Goal: Task Accomplishment & Management: Use online tool/utility

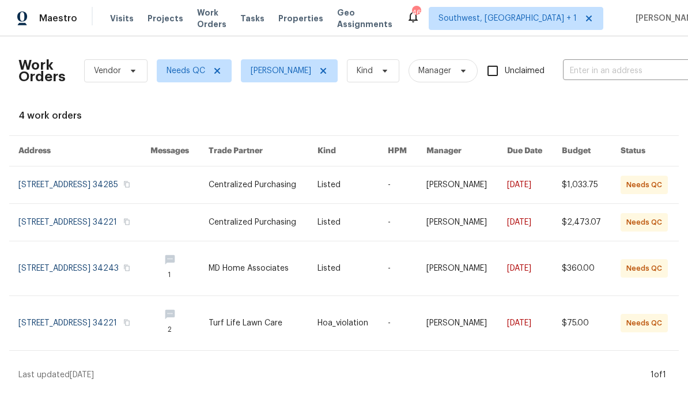
click at [160, 21] on span "Projects" at bounding box center [165, 19] width 36 height 12
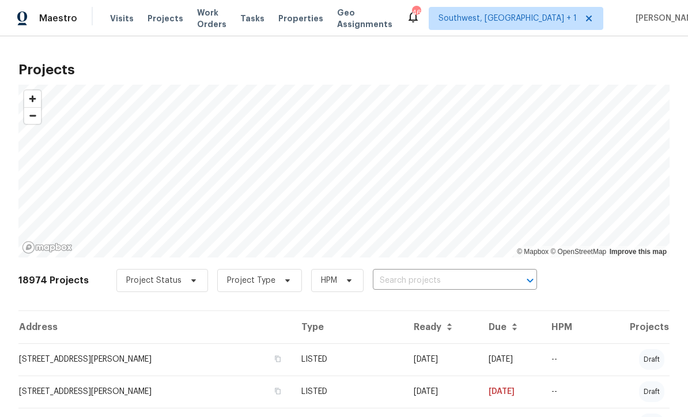
click at [388, 280] on input "text" at bounding box center [439, 281] width 132 height 18
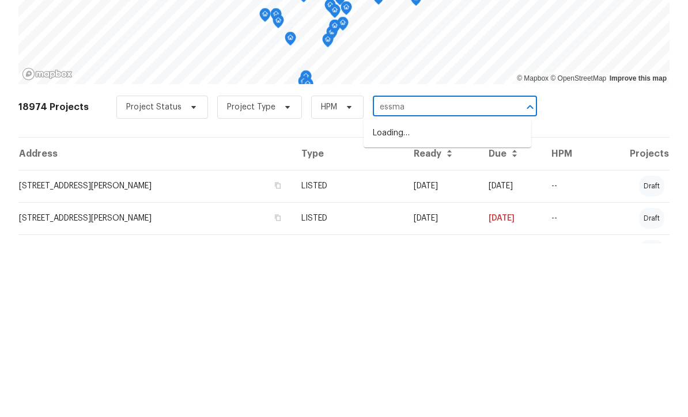
type input "[PERSON_NAME]"
click at [435, 297] on li "[STREET_ADDRESS][PERSON_NAME]" at bounding box center [447, 306] width 168 height 19
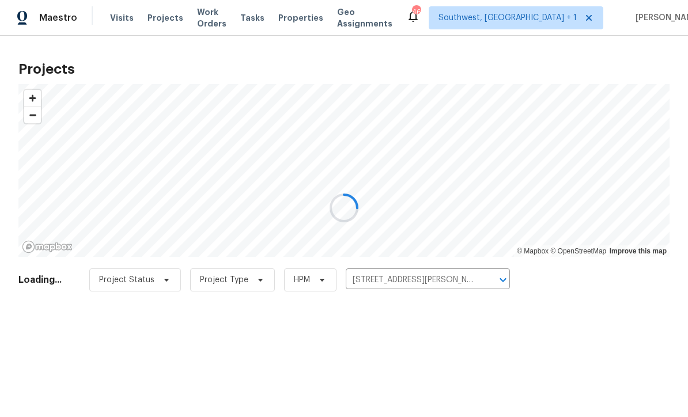
scroll to position [1, 0]
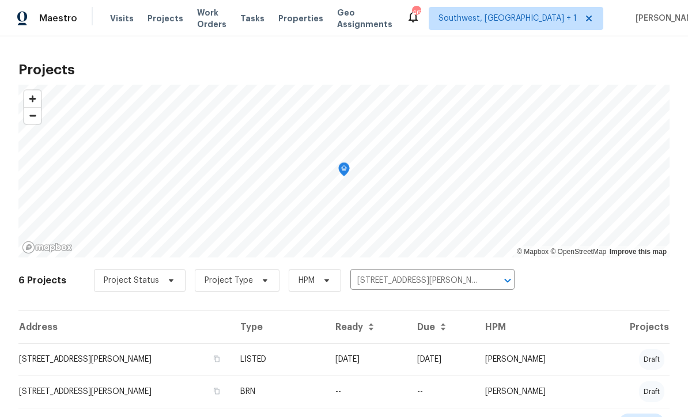
click at [378, 361] on td "[DATE]" at bounding box center [367, 359] width 82 height 32
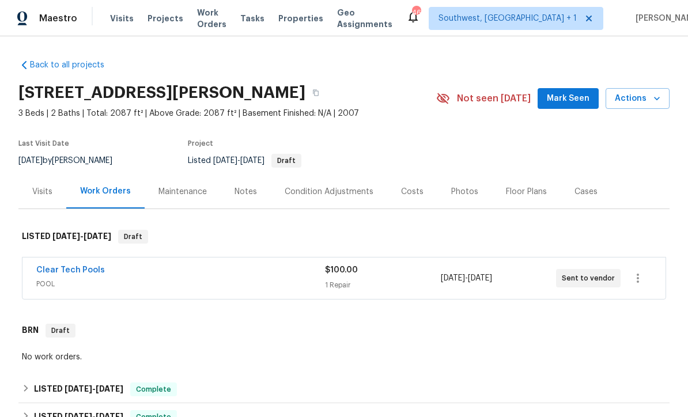
click at [134, 267] on div "Clear Tech Pools" at bounding box center [180, 271] width 289 height 14
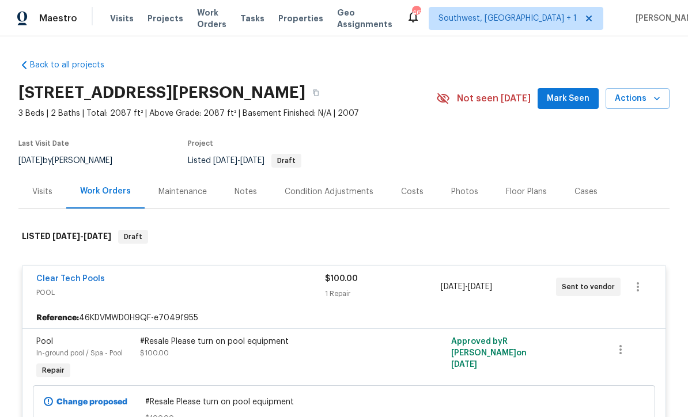
click at [158, 23] on span "Projects" at bounding box center [165, 19] width 36 height 12
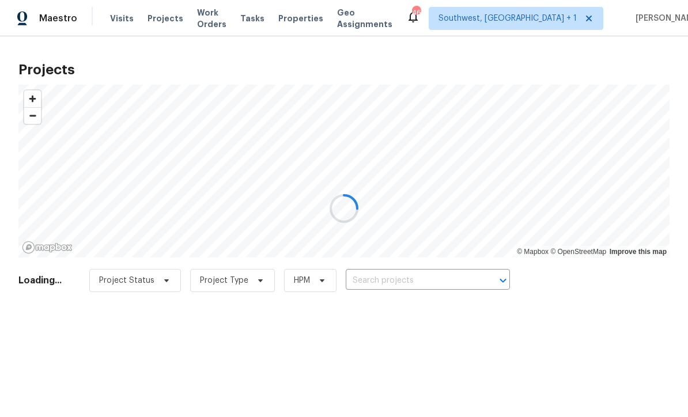
click at [405, 280] on div at bounding box center [344, 208] width 688 height 417
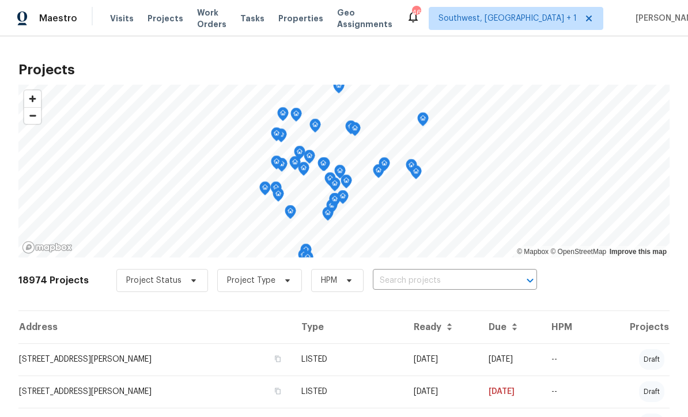
click at [407, 282] on input "text" at bounding box center [439, 281] width 132 height 18
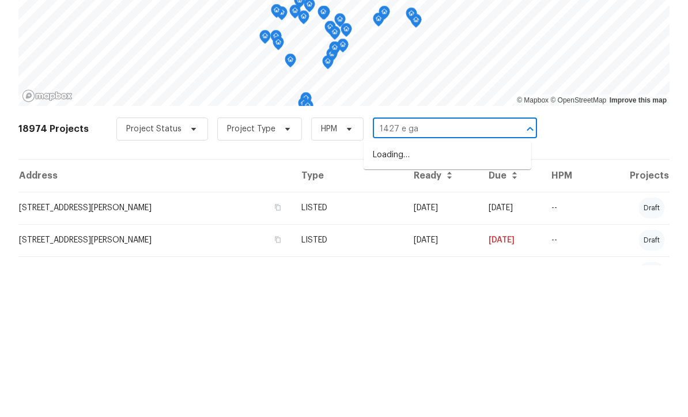
type input "1427 e gat"
click at [439, 297] on li "[STREET_ADDRESS]" at bounding box center [447, 306] width 168 height 19
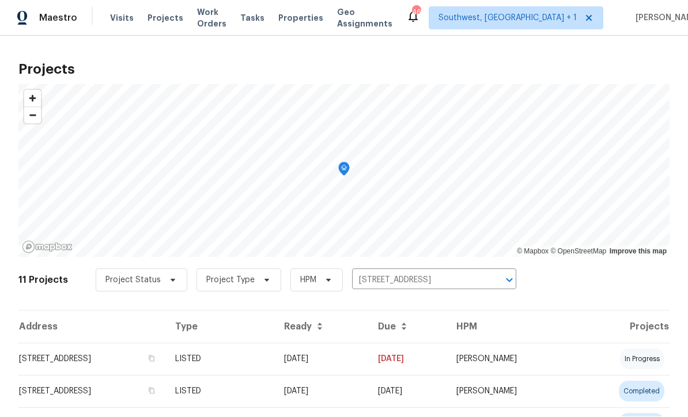
scroll to position [1, 0]
click at [369, 358] on td "[DATE]" at bounding box center [322, 359] width 94 height 32
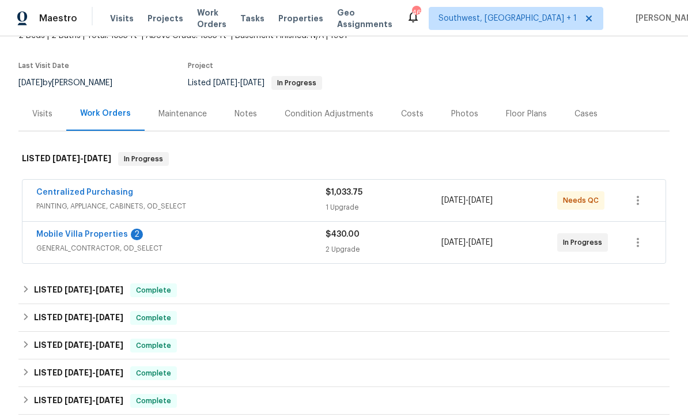
scroll to position [100, 0]
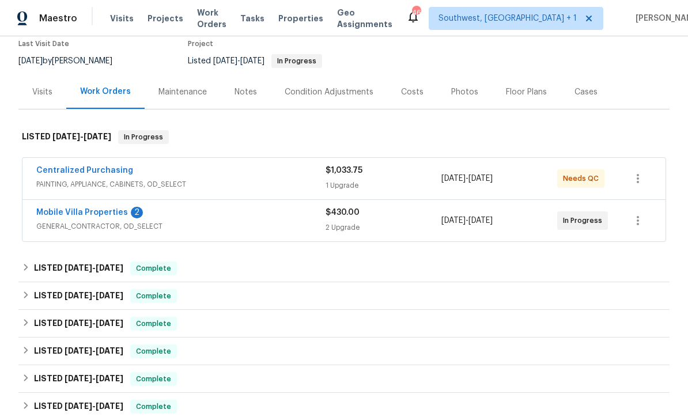
click at [58, 208] on link "Mobile Villa Properties" at bounding box center [82, 212] width 92 height 8
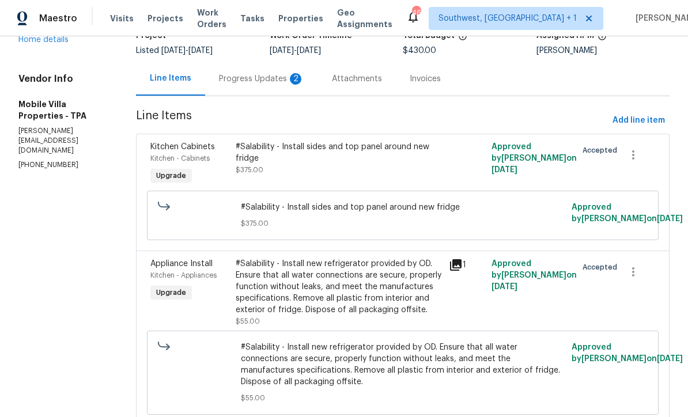
scroll to position [87, 0]
click at [219, 84] on div "Progress Updates 2" at bounding box center [261, 80] width 85 height 12
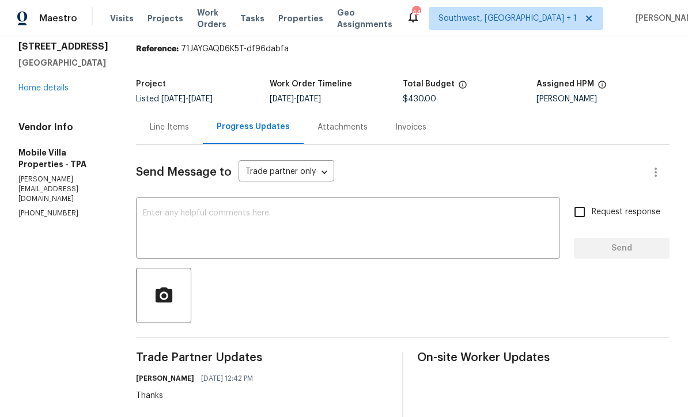
scroll to position [37, 0]
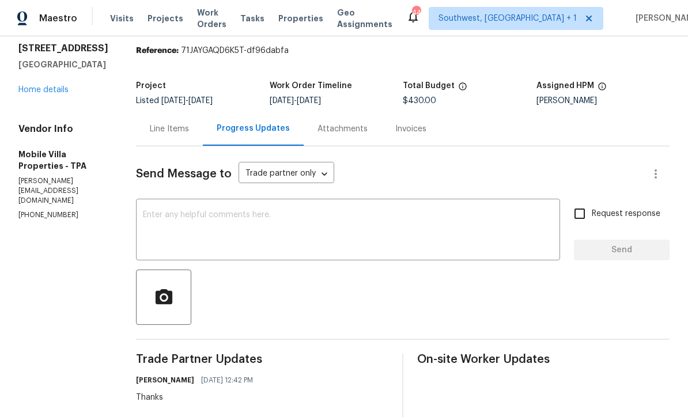
click at [164, 121] on div "Line Items" at bounding box center [169, 129] width 67 height 34
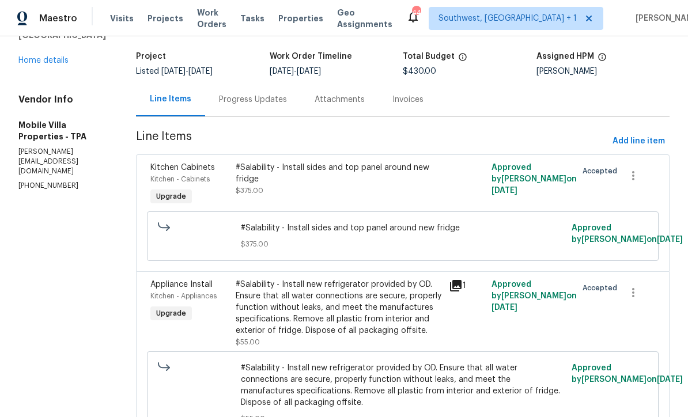
scroll to position [66, 0]
click at [342, 191] on div "#Salability - Install sides and top panel around new fridge $375.00" at bounding box center [339, 179] width 206 height 35
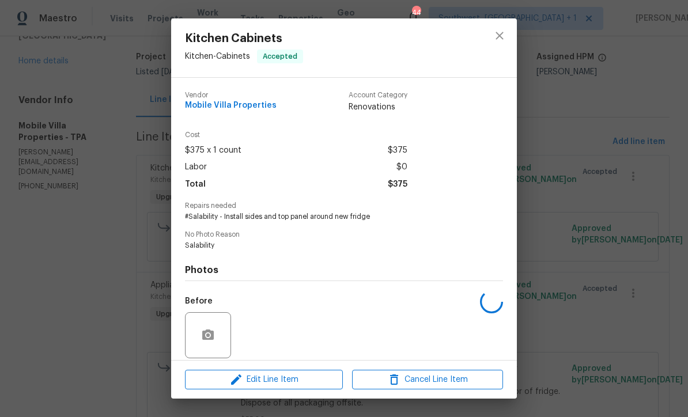
click at [341, 190] on div "Total $375" at bounding box center [296, 184] width 222 height 17
click at [318, 377] on span "Edit Line Item" at bounding box center [263, 380] width 151 height 14
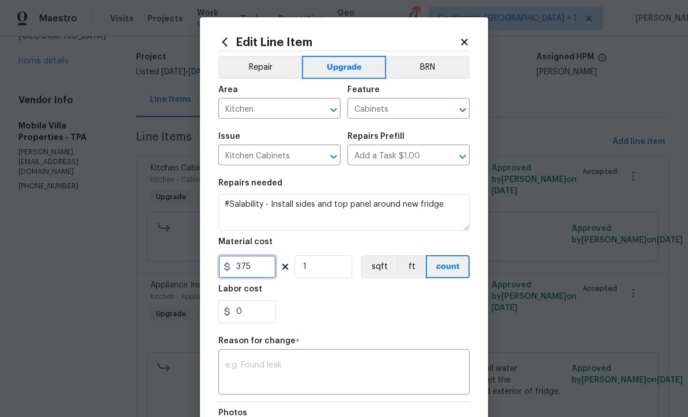
click at [274, 265] on input "375" at bounding box center [247, 266] width 58 height 23
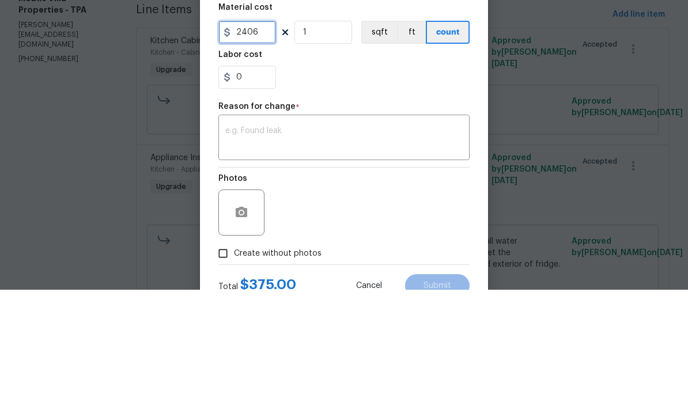
scroll to position [105, 0]
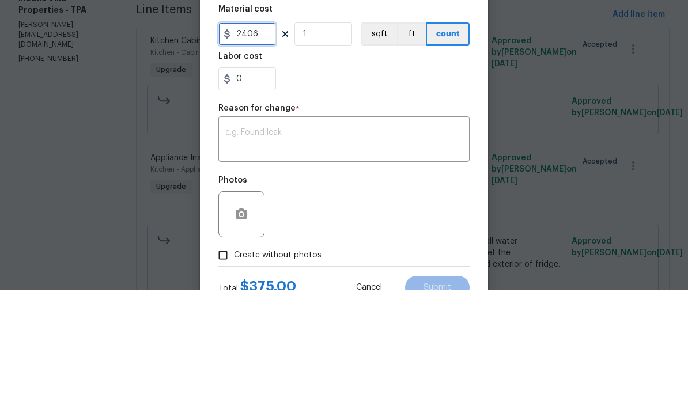
type input "2406"
click at [293, 256] on textarea at bounding box center [343, 268] width 237 height 24
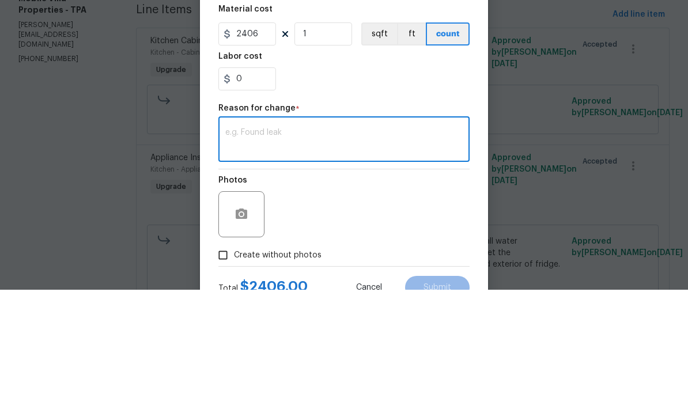
click at [258, 256] on textarea at bounding box center [343, 268] width 237 height 24
paste textarea "Provide and install (1) 18” pantry, (1) 30x18 cabinet above refrigerator and fr…"
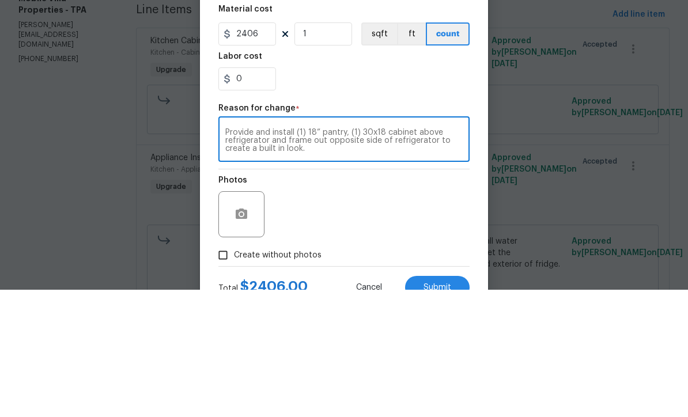
scroll to position [38, 0]
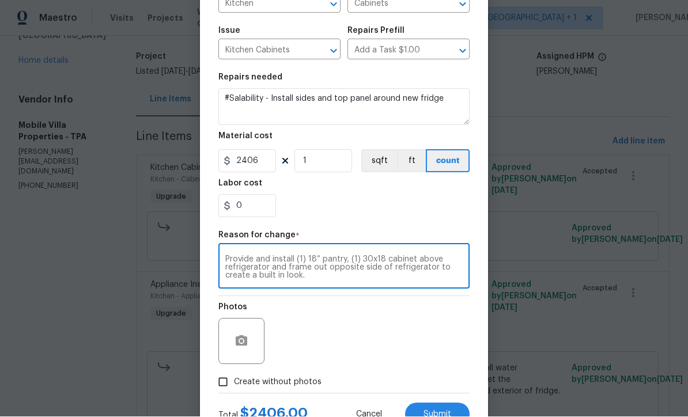
type textarea "Provide and install (1) 18” pantry, (1) 30x18 cabinet above refrigerator and fr…"
click at [306, 98] on textarea "#Salability - Install sides and top panel around new fridge" at bounding box center [343, 107] width 251 height 37
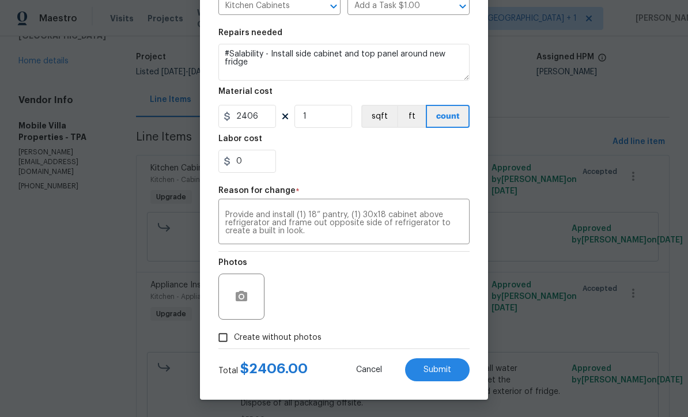
scroll to position [153, 0]
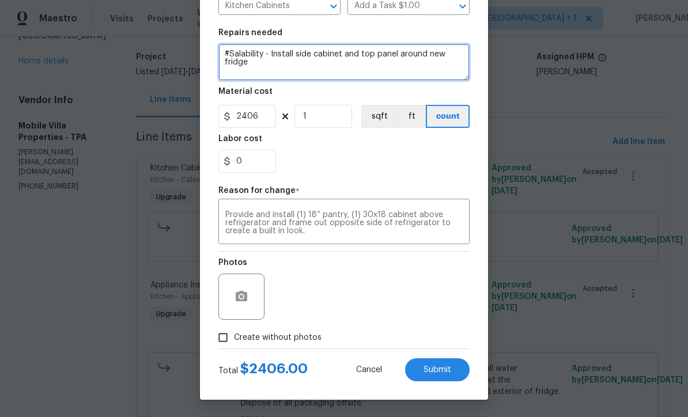
click at [392, 52] on textarea "#Salability - Install side cabinet and top panel around new fridge" at bounding box center [343, 62] width 251 height 37
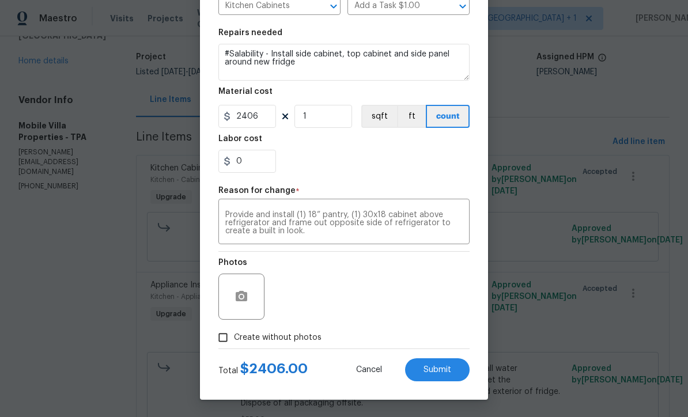
click at [445, 374] on span "Submit" at bounding box center [437, 370] width 28 height 9
type textarea "#Salability - Install sides and top panel around new fridge"
type input "375"
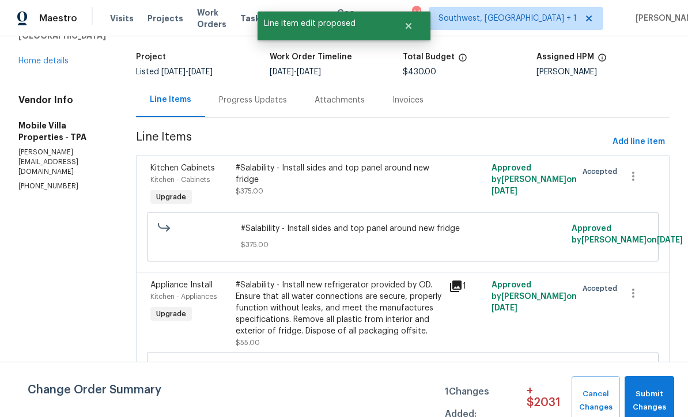
scroll to position [0, 0]
click at [650, 396] on span "Submit Changes" at bounding box center [649, 401] width 38 height 26
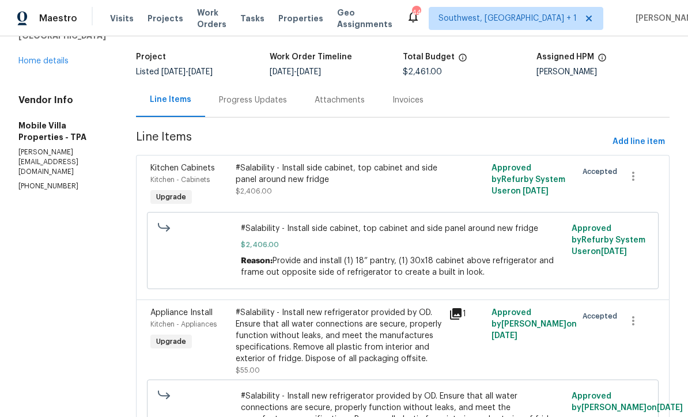
click at [35, 57] on link "Home details" at bounding box center [43, 61] width 50 height 8
